Goal: Find specific page/section: Find specific page/section

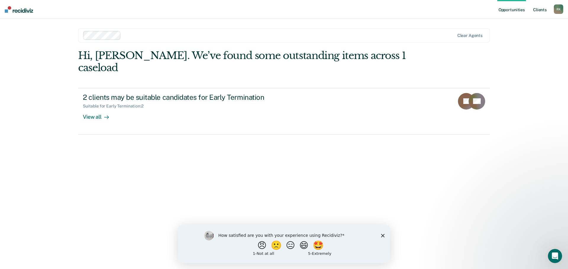
click at [540, 10] on link "Client s" at bounding box center [540, 9] width 16 height 19
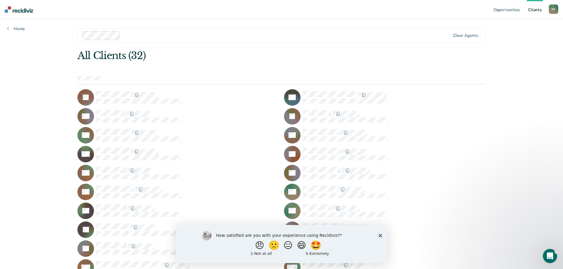
drag, startPoint x: 379, startPoint y: 234, endPoint x: 373, endPoint y: 227, distance: 8.9
click at [379, 234] on icon "Close survey" at bounding box center [381, 236] width 4 height 4
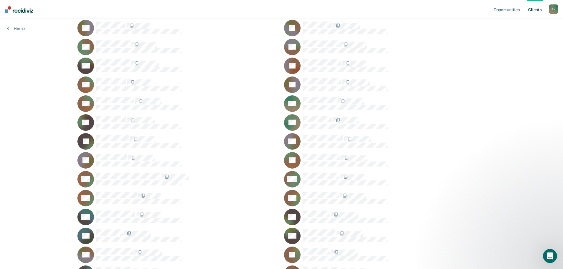
scroll to position [89, 0]
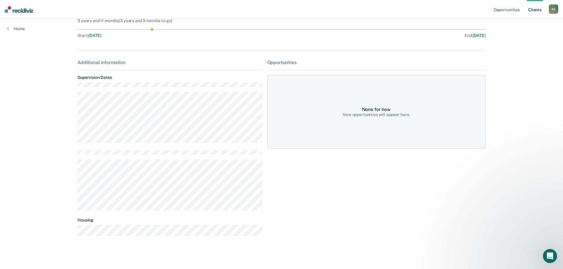
scroll to position [58, 0]
drag, startPoint x: 379, startPoint y: 115, endPoint x: 327, endPoint y: 101, distance: 53.9
click at [329, 99] on div "None for now New opportunities will appear here." at bounding box center [376, 110] width 219 height 74
click at [312, 109] on div "None for now New opportunities will appear here." at bounding box center [376, 110] width 219 height 74
click at [400, 139] on div "None for now New opportunities will appear here." at bounding box center [376, 110] width 219 height 74
